Goal: Task Accomplishment & Management: Manage account settings

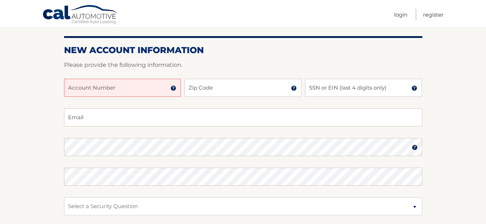
scroll to position [72, 0]
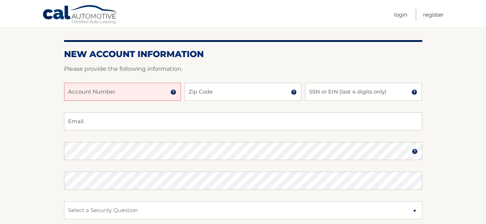
click at [136, 93] on input "Account Number" at bounding box center [122, 92] width 117 height 18
type input "4456030969"
click at [216, 93] on input "Zip Code" at bounding box center [243, 92] width 117 height 18
type input "33073"
click at [341, 92] on input "SSN or EIN (last 4 digits only)" at bounding box center [363, 92] width 117 height 18
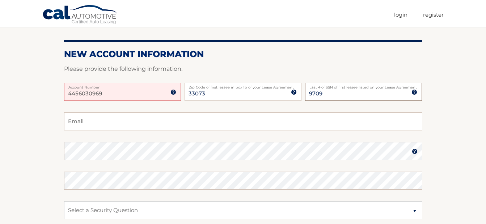
type input "9709"
click at [184, 120] on input "Email" at bounding box center [243, 122] width 358 height 18
type input "[PERSON_NAME][EMAIL_ADDRESS][DOMAIN_NAME]"
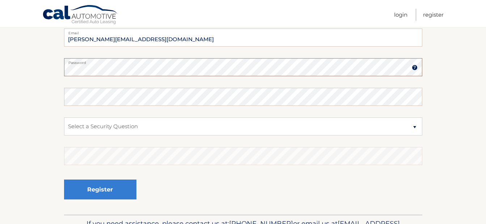
scroll to position [181, 0]
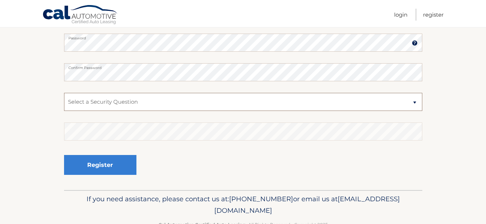
click at [150, 100] on select "Select a Security Question What was the name of your elementary school? What is…" at bounding box center [243, 102] width 358 height 18
select select "1"
click at [64, 93] on select "Select a Security Question What was the name of your elementary school? What is…" at bounding box center [243, 102] width 358 height 18
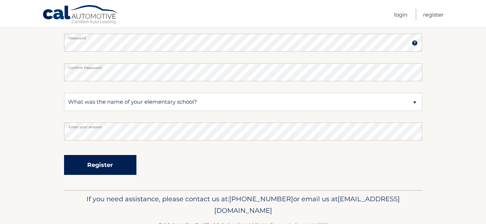
click at [116, 166] on button "Register" at bounding box center [100, 165] width 72 height 20
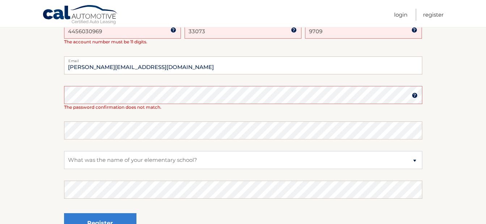
scroll to position [109, 0]
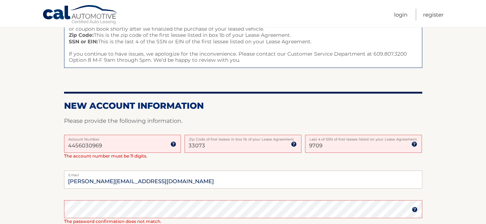
click at [140, 141] on label "Account Number" at bounding box center [122, 138] width 117 height 6
click at [140, 141] on input "4456030969" at bounding box center [122, 144] width 117 height 18
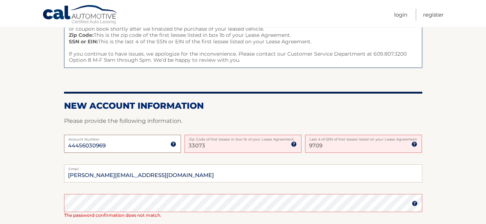
type input "44456030969"
click at [243, 148] on input "33073" at bounding box center [243, 144] width 117 height 18
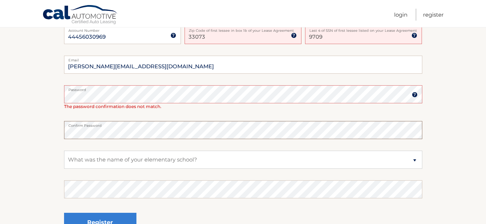
scroll to position [253, 0]
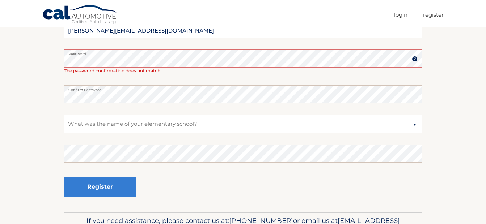
click at [112, 123] on select "Select a Security Question What was the name of your elementary school? What is…" at bounding box center [243, 124] width 358 height 18
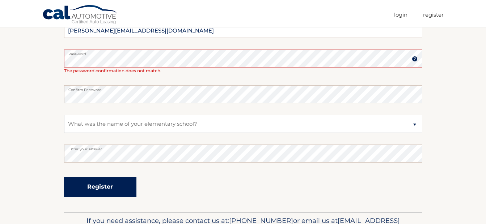
click at [114, 186] on button "Register" at bounding box center [100, 187] width 72 height 20
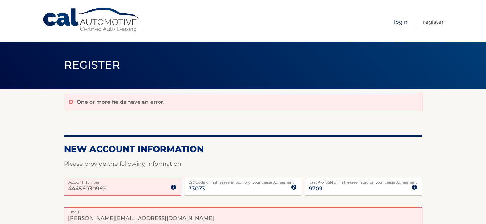
click at [402, 21] on link "Login" at bounding box center [400, 22] width 13 height 12
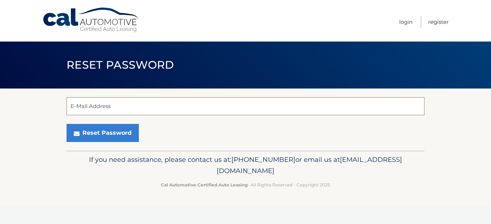
click at [103, 105] on input "E-Mail Address" at bounding box center [246, 106] width 358 height 18
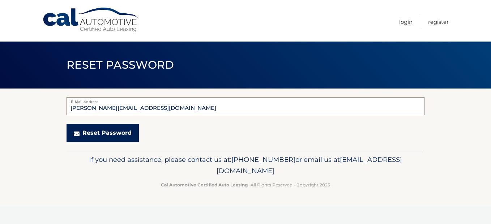
type input "[PERSON_NAME][EMAIL_ADDRESS][DOMAIN_NAME]"
click at [110, 137] on button "Reset Password" at bounding box center [103, 133] width 72 height 18
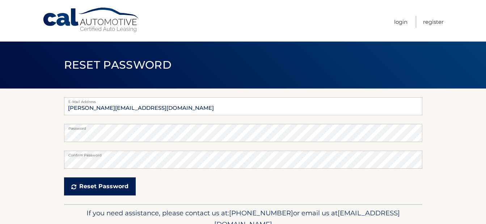
click at [102, 183] on button "Reset Password" at bounding box center [100, 187] width 72 height 18
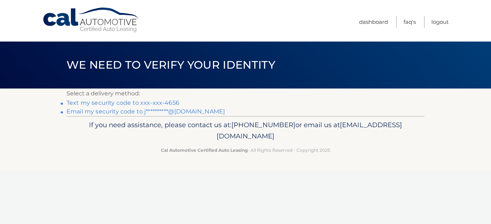
click at [108, 104] on link "Text my security code to xxx-xxx-4656" at bounding box center [123, 102] width 113 height 7
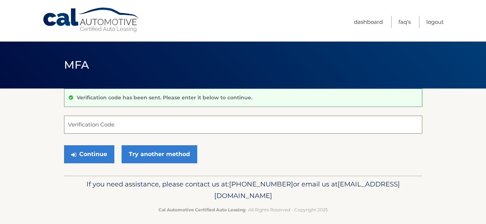
click at [178, 124] on input "Verification Code" at bounding box center [243, 125] width 358 height 18
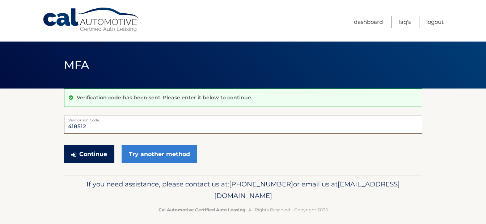
type input "418512"
click at [82, 157] on button "Continue" at bounding box center [89, 154] width 50 height 18
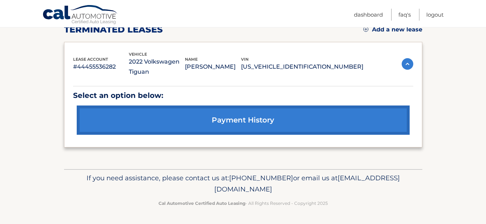
scroll to position [35, 0]
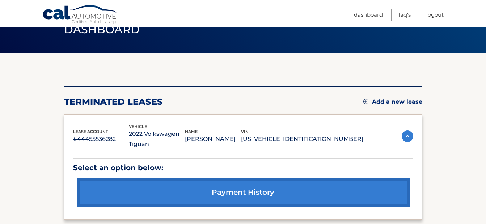
click at [381, 102] on link "Add a new lease" at bounding box center [392, 101] width 59 height 7
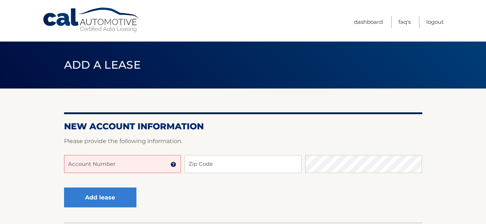
scroll to position [36, 0]
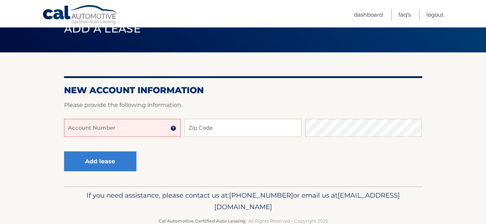
click at [136, 126] on input "Account Number" at bounding box center [122, 128] width 117 height 18
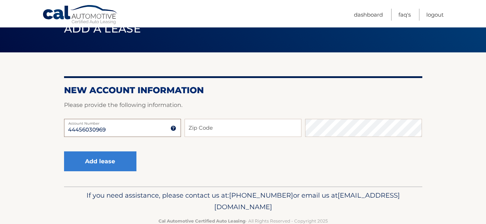
type input "44456030969"
click at [230, 127] on input "Zip Code" at bounding box center [243, 128] width 117 height 18
type input "33073"
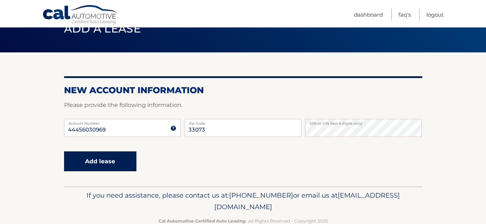
click at [109, 163] on button "Add lease" at bounding box center [100, 162] width 72 height 20
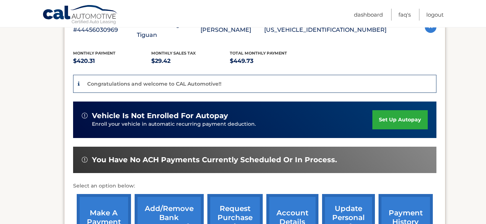
scroll to position [181, 0]
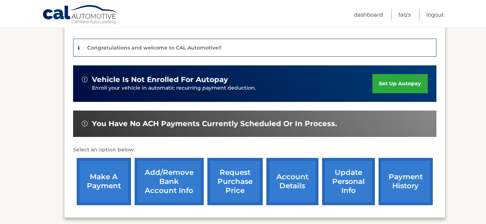
click at [393, 76] on link "set up autopay" at bounding box center [399, 83] width 55 height 19
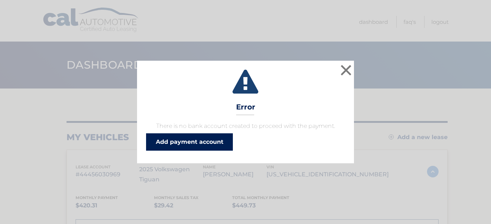
click at [207, 143] on link "Add payment account" at bounding box center [189, 142] width 87 height 17
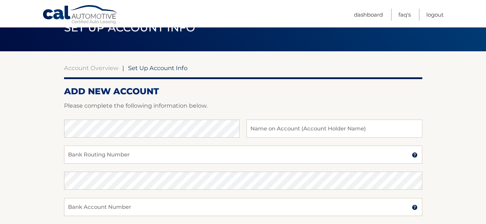
scroll to position [72, 0]
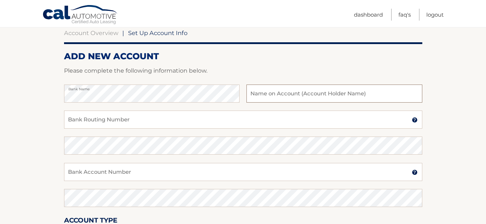
click at [281, 96] on input "text" at bounding box center [333, 94] width 175 height 18
type input "Jessie Gamero"
click at [236, 121] on input "Bank Routing Number" at bounding box center [243, 120] width 358 height 18
click at [182, 120] on input "Bank Routing Number" at bounding box center [243, 120] width 358 height 18
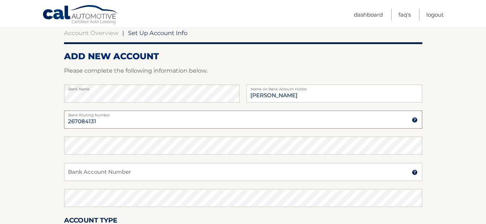
type input "267084131"
click at [164, 172] on input "Bank Account Number" at bounding box center [243, 172] width 358 height 18
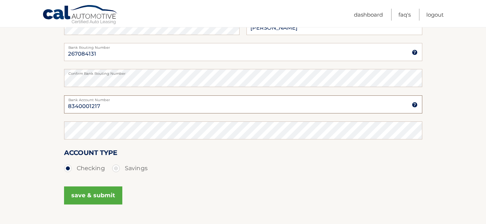
scroll to position [145, 0]
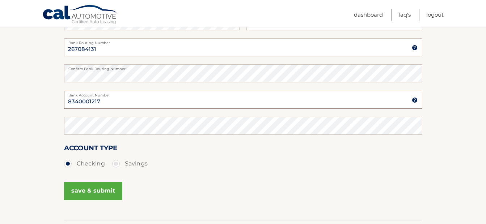
type input "8340001217"
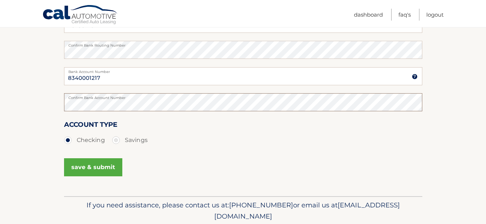
scroll to position [181, 0]
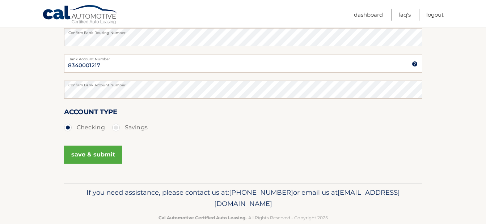
click at [97, 156] on button "save & submit" at bounding box center [93, 155] width 58 height 18
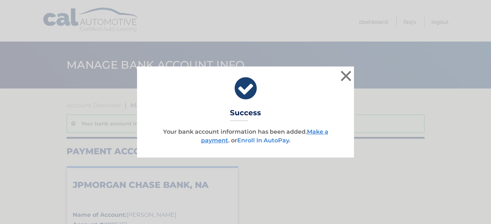
click at [255, 141] on link "Enroll In AutoPay" at bounding box center [263, 140] width 52 height 7
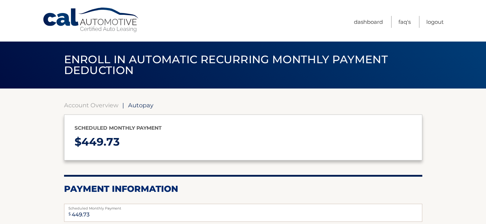
select select "YWYxMmZkMDQtZWU3ZC00ZDE2LWE1YWItMmFlODhjZDIxMDBm"
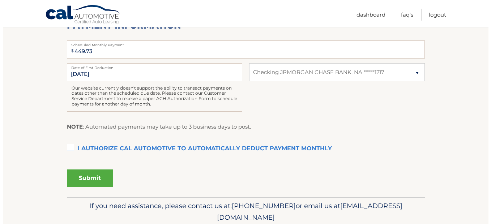
scroll to position [181, 0]
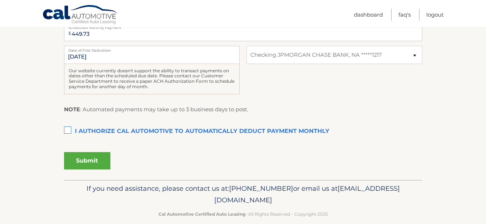
click at [69, 131] on label "I authorize cal automotive to automatically deduct payment monthly This checkbo…" at bounding box center [243, 131] width 358 height 14
click at [0, 0] on input "I authorize cal automotive to automatically deduct payment monthly This checkbo…" at bounding box center [0, 0] width 0 height 0
click at [85, 163] on button "Submit" at bounding box center [87, 160] width 46 height 17
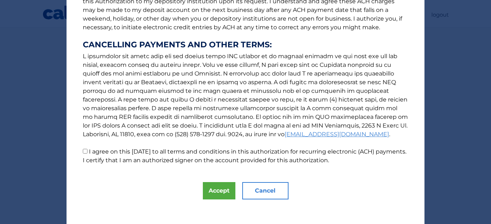
scroll to position [118, 0]
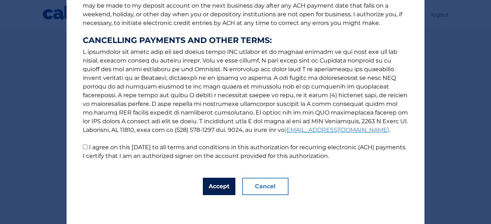
click at [213, 185] on button "Accept" at bounding box center [219, 186] width 33 height 17
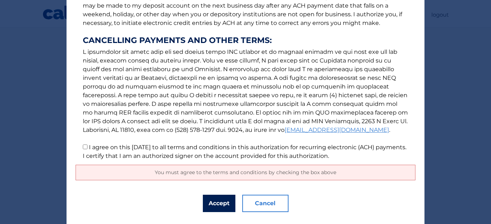
click at [215, 205] on button "Accept" at bounding box center [219, 203] width 33 height 17
click at [85, 147] on p "The words "I" "me" and "my" mean any identified Customer who signs this Authori…" at bounding box center [246, 28] width 340 height 263
click at [83, 147] on input "I agree on this [DATE] to all terms and conditions in this authorization for re…" at bounding box center [85, 147] width 5 height 5
checkbox input "true"
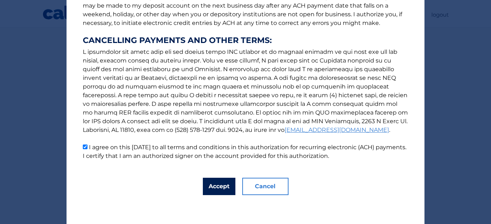
click at [215, 190] on button "Accept" at bounding box center [219, 186] width 33 height 17
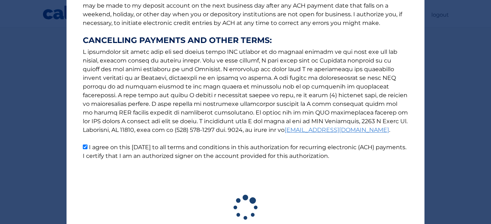
scroll to position [171, 0]
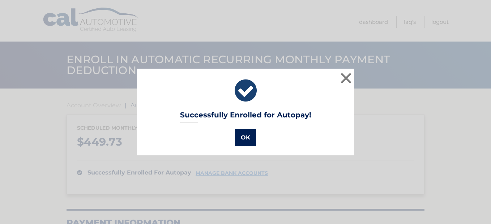
click at [240, 139] on button "OK" at bounding box center [245, 137] width 21 height 17
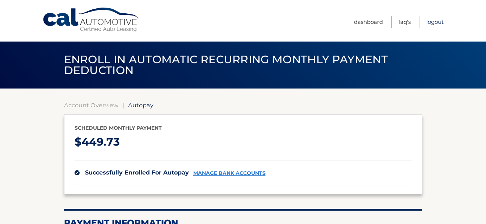
click at [435, 22] on link "Logout" at bounding box center [434, 22] width 17 height 12
